Goal: Task Accomplishment & Management: Manage account settings

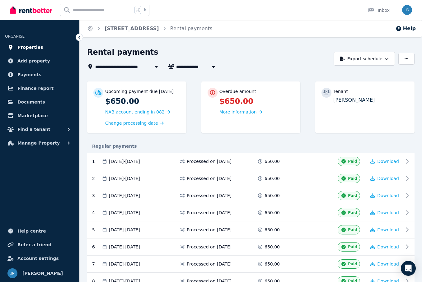
click at [29, 49] on span "Properties" at bounding box center [30, 47] width 26 height 7
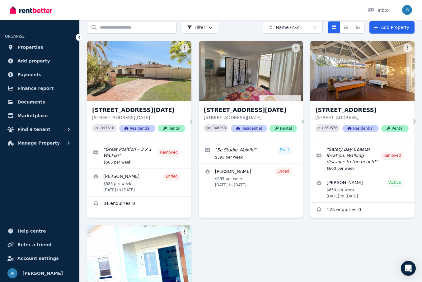
scroll to position [26, 0]
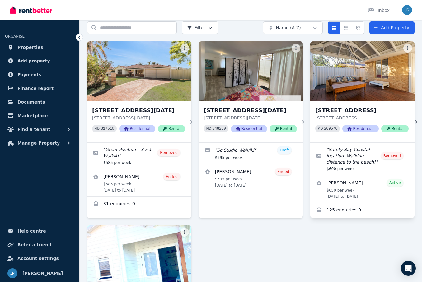
click at [349, 86] on img at bounding box center [362, 71] width 109 height 63
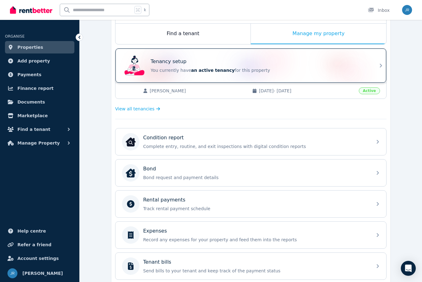
scroll to position [112, 0]
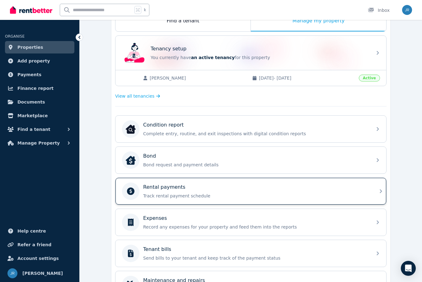
click at [180, 189] on p "Rental payments" at bounding box center [164, 187] width 42 height 7
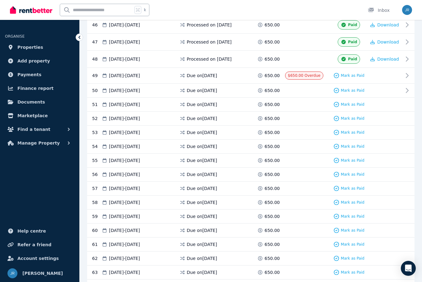
scroll to position [912, 0]
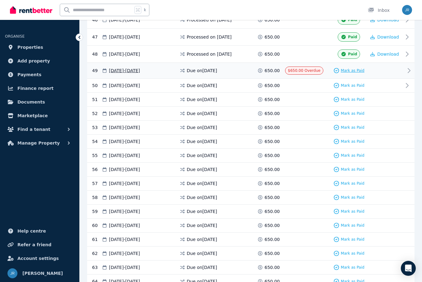
click at [347, 72] on span "Mark as Paid" at bounding box center [353, 70] width 24 height 5
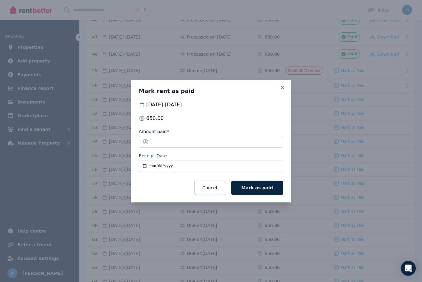
click at [150, 164] on input "Receipt Date" at bounding box center [211, 166] width 144 height 12
type input "**********"
click at [264, 188] on span "Mark as paid" at bounding box center [256, 187] width 31 height 5
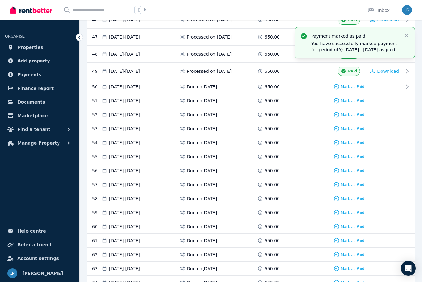
scroll to position [918, 0]
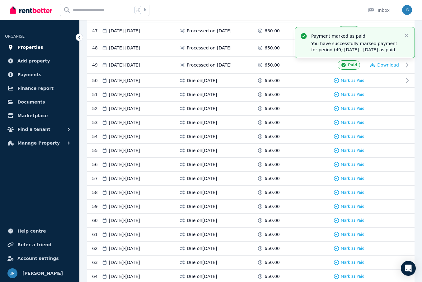
click at [31, 47] on span "Properties" at bounding box center [30, 47] width 26 height 7
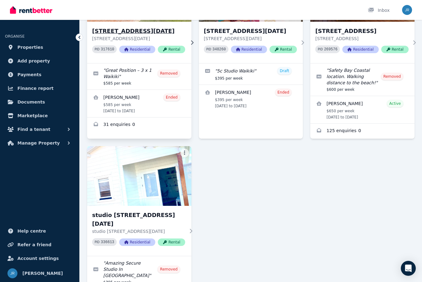
scroll to position [138, 0]
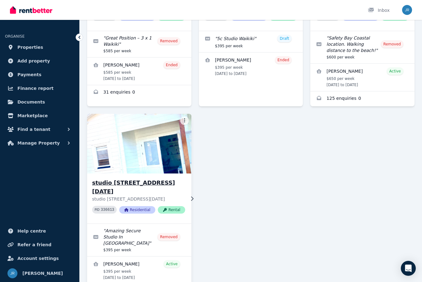
click at [143, 176] on div "studio [STREET_ADDRESS][GEOGRAPHIC_DATA][DATE] [STREET_ADDRESS][DATE] PID 33661…" at bounding box center [139, 199] width 104 height 50
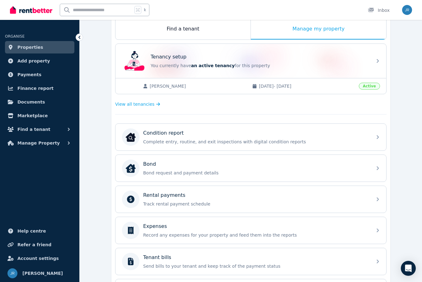
scroll to position [107, 0]
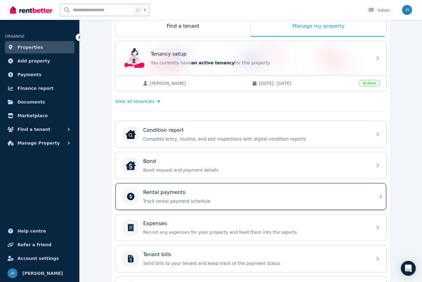
click at [179, 198] on div "Rental payments Track rental payment schedule" at bounding box center [255, 197] width 225 height 16
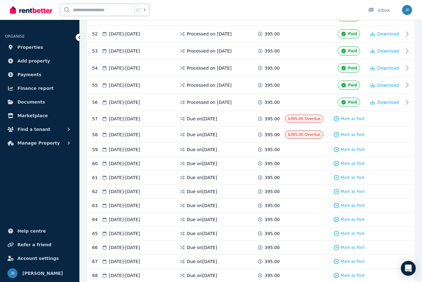
scroll to position [1021, 0]
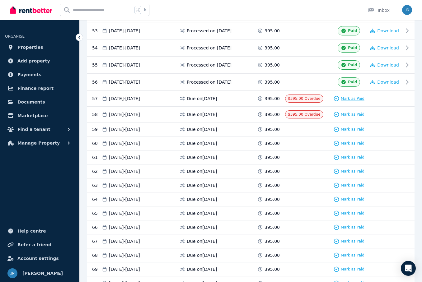
click at [347, 99] on span "Mark as Paid" at bounding box center [353, 98] width 24 height 5
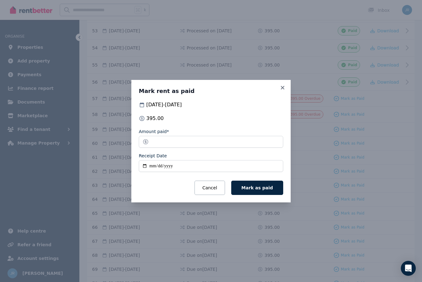
click at [151, 165] on input "Receipt Date" at bounding box center [211, 166] width 144 height 12
click at [283, 86] on icon at bounding box center [282, 87] width 3 height 3
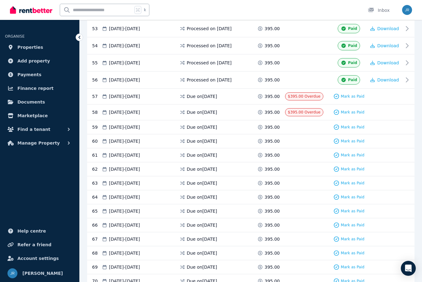
scroll to position [1024, 0]
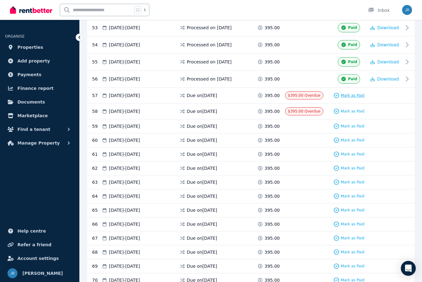
click at [348, 96] on span "Mark as Paid" at bounding box center [353, 95] width 24 height 5
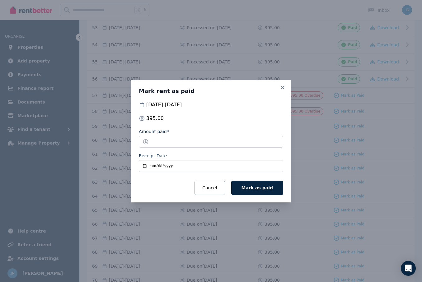
click at [152, 167] on input "Receipt Date" at bounding box center [211, 166] width 144 height 12
click at [158, 165] on input "Receipt Date" at bounding box center [211, 166] width 144 height 12
type input "**********"
click at [249, 188] on span "Mark as paid" at bounding box center [256, 187] width 31 height 5
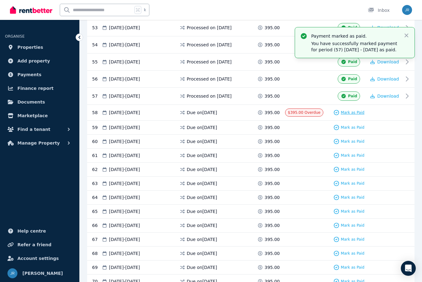
click at [350, 112] on span "Mark as Paid" at bounding box center [353, 112] width 24 height 5
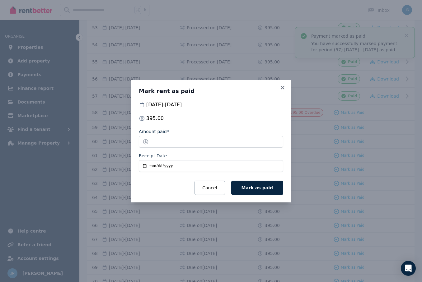
click at [151, 166] on input "Receipt Date" at bounding box center [211, 166] width 144 height 12
type input "**********"
click at [265, 189] on span "Mark as paid" at bounding box center [256, 187] width 31 height 5
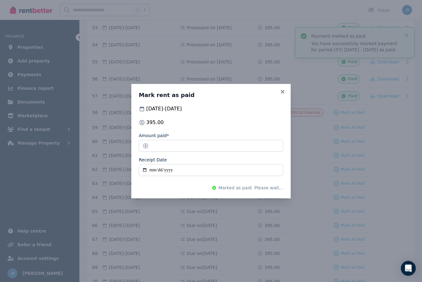
scroll to position [1030, 0]
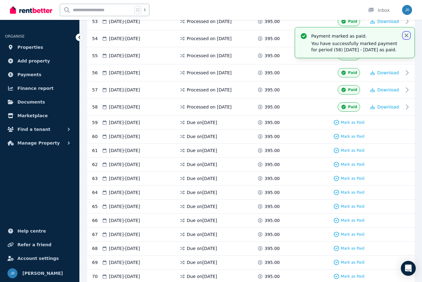
click at [406, 35] on icon "button" at bounding box center [407, 36] width 4 height 4
